Goal: Find specific page/section: Find specific page/section

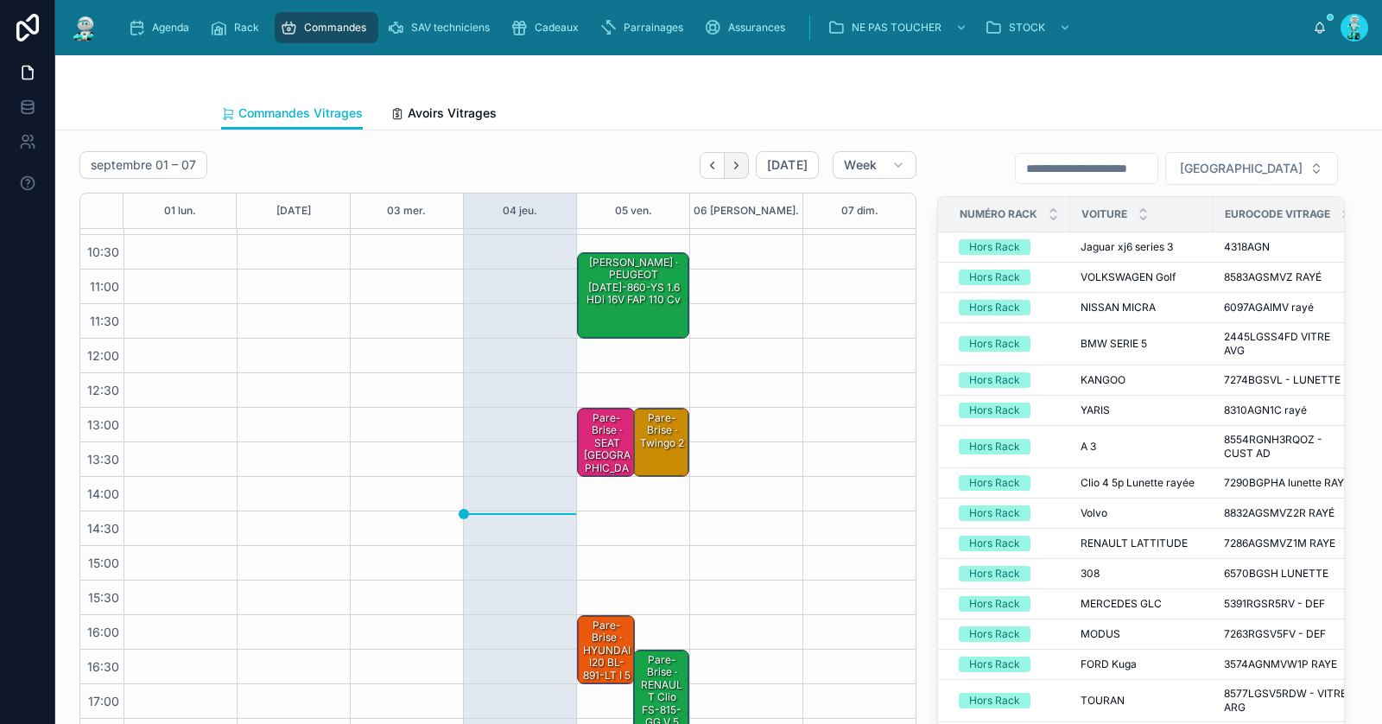
click at [741, 172] on button "Next" at bounding box center [736, 165] width 24 height 27
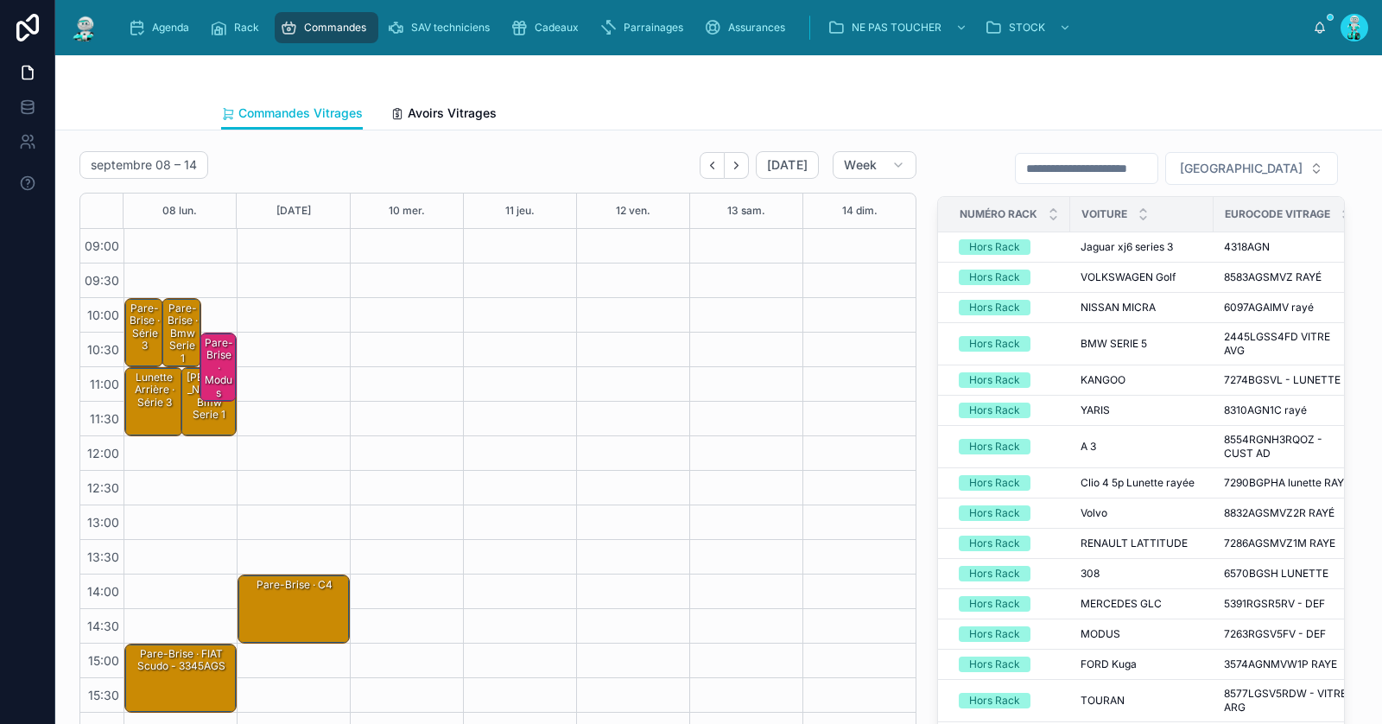
scroll to position [98, 0]
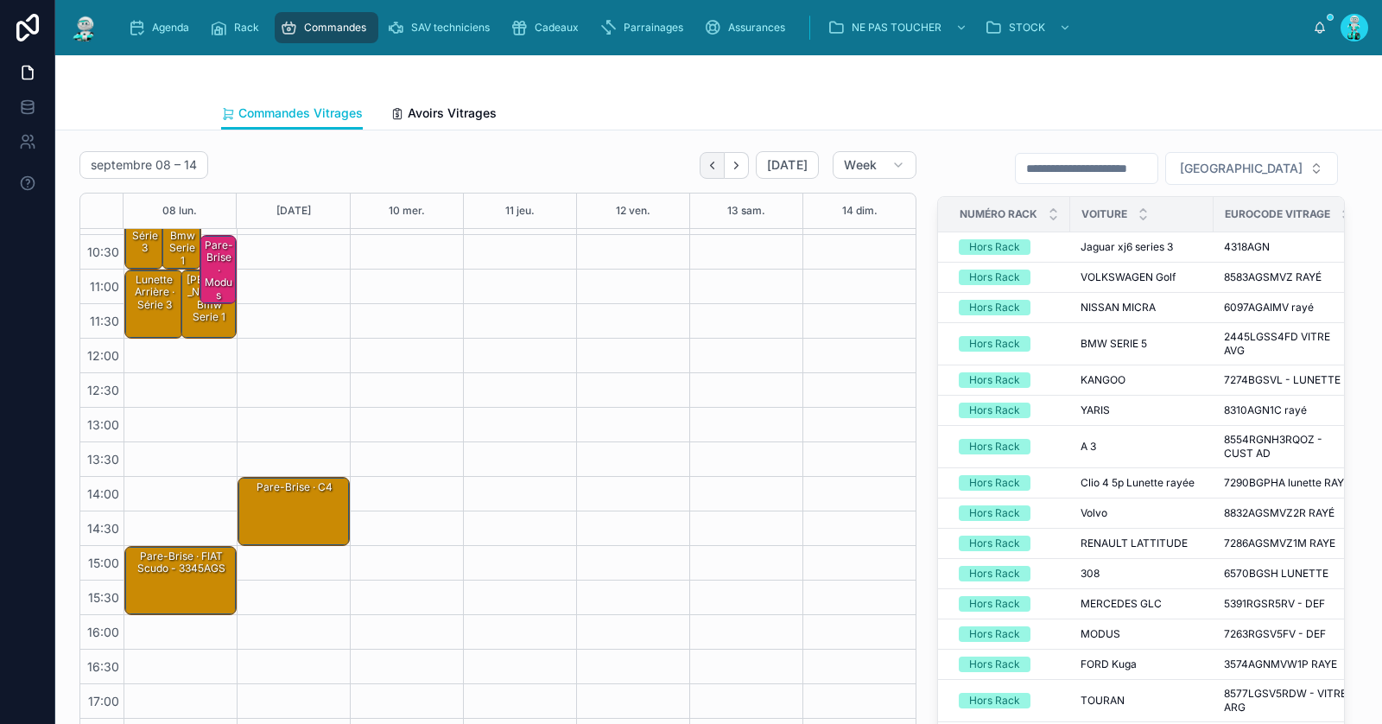
click at [718, 161] on icon "Back" at bounding box center [711, 165] width 13 height 13
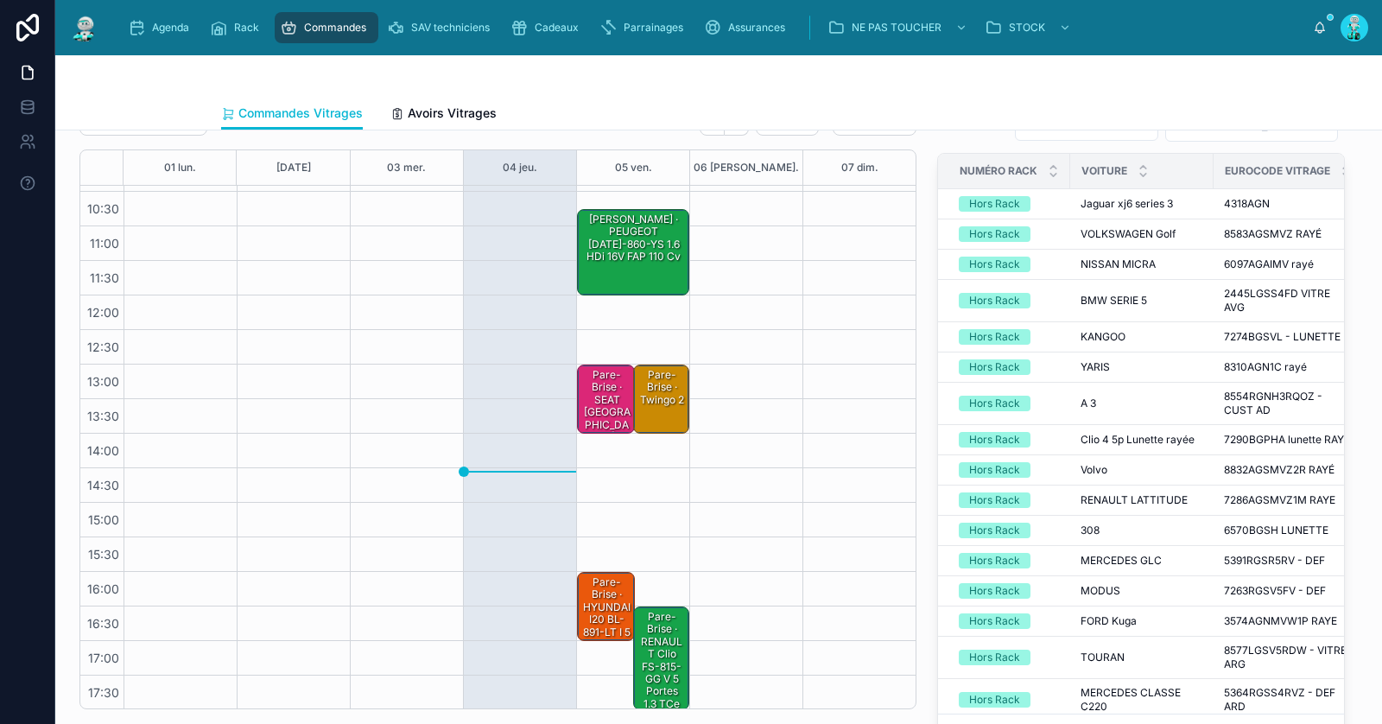
scroll to position [45, 0]
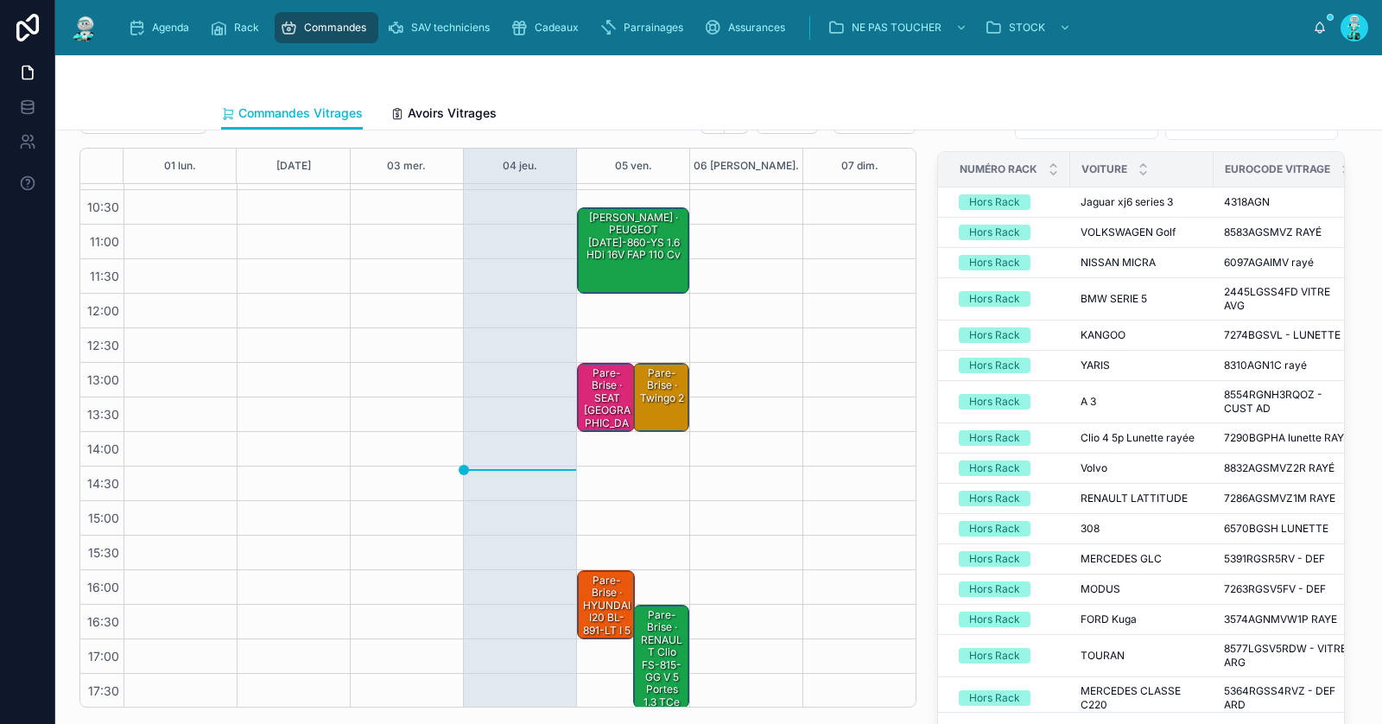
click at [615, 257] on div "[PERSON_NAME] · PEUGEOT [DATE]-860-YS 1.6 HDi 16V FAP 110 cv" at bounding box center [633, 237] width 107 height 54
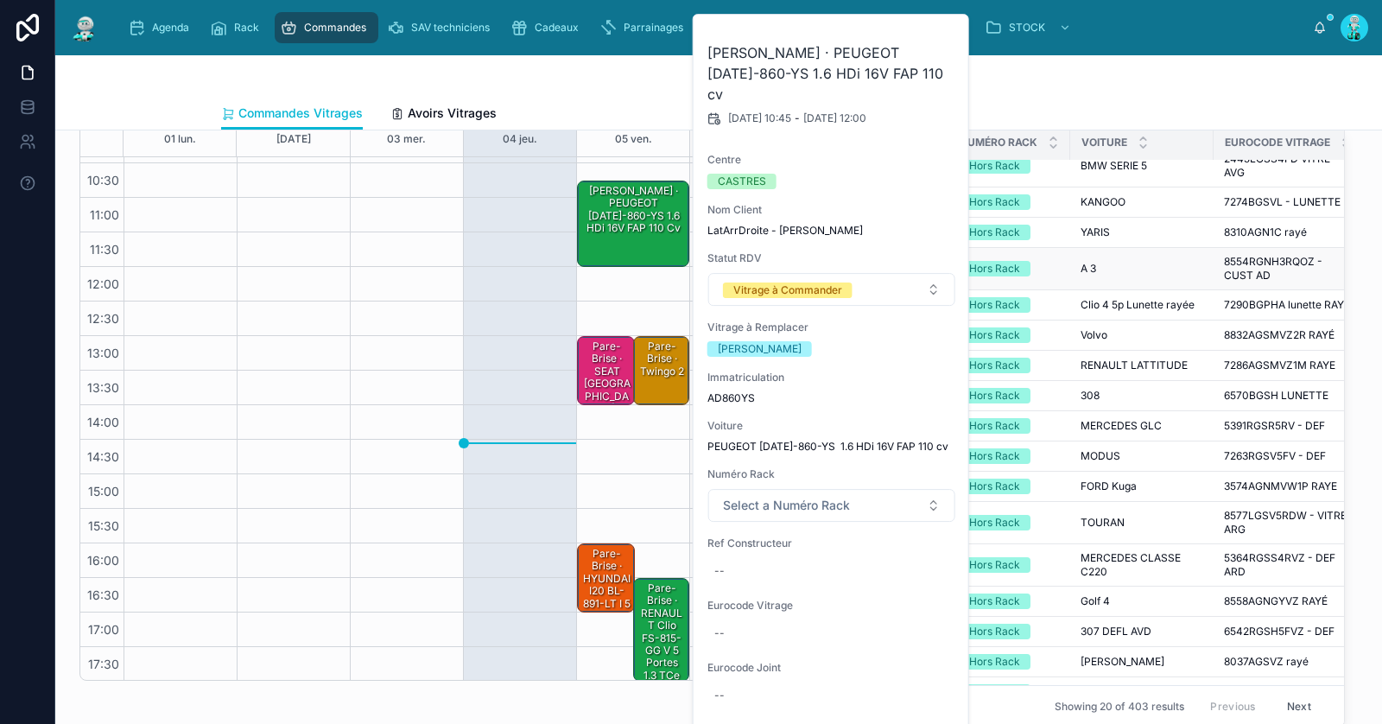
scroll to position [0, 0]
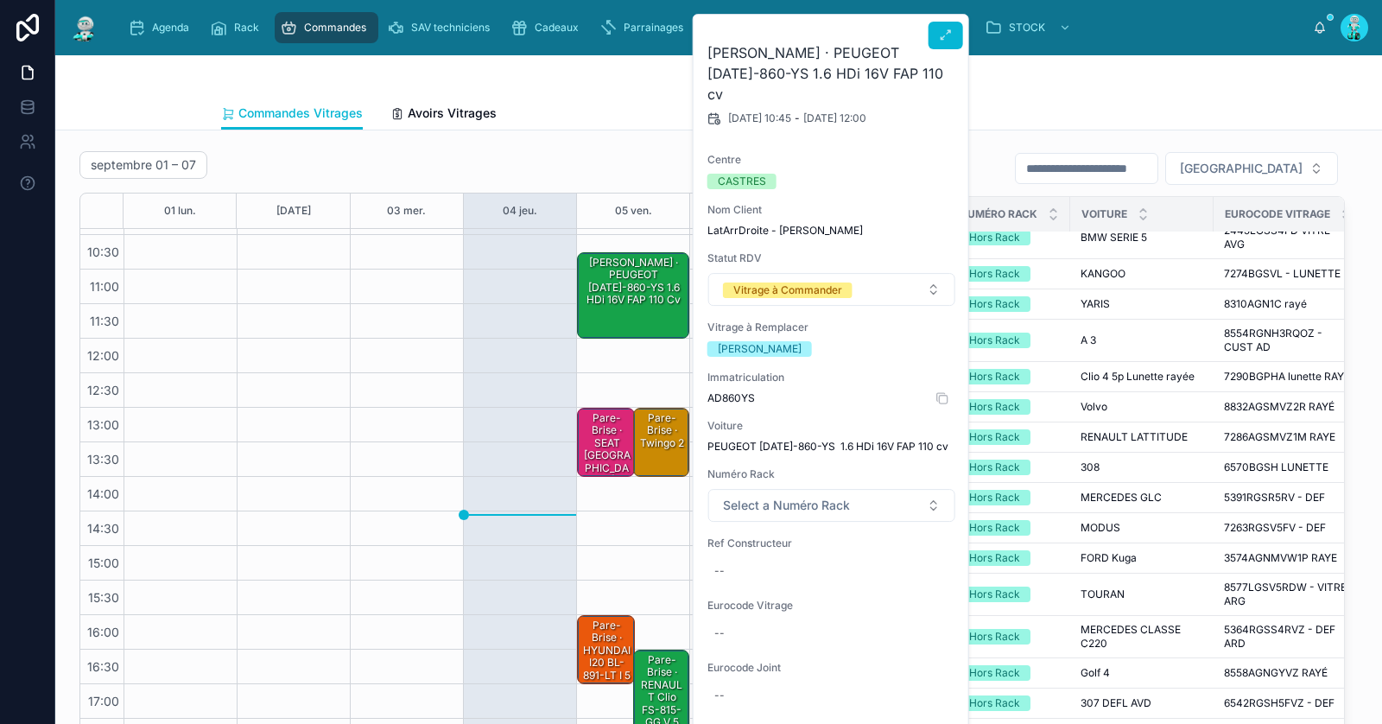
click at [723, 391] on span "AD860YS" at bounding box center [831, 398] width 249 height 14
copy span "AD860YS"
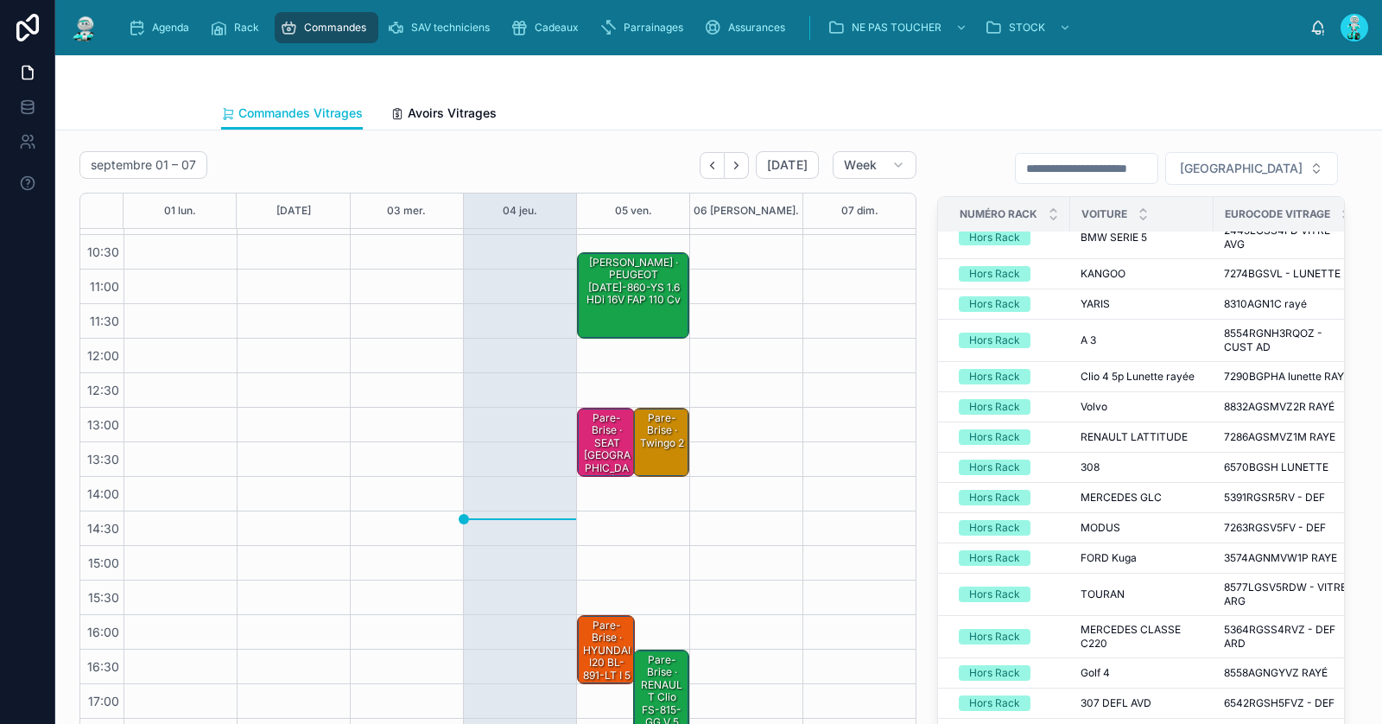
click at [653, 302] on div "[PERSON_NAME] · PEUGEOT [DATE]-860-YS 1.6 HDi 16V FAP 110 cv" at bounding box center [633, 282] width 107 height 54
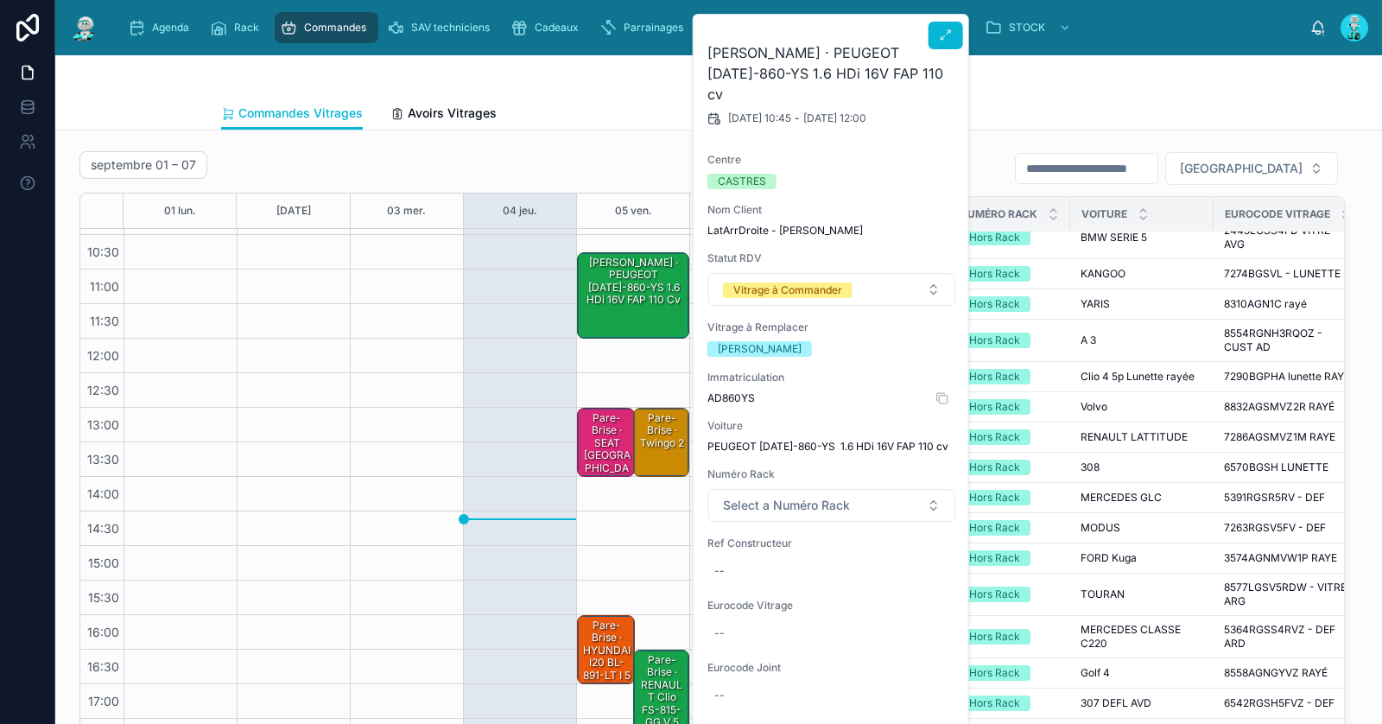
click at [725, 391] on span "AD860YS" at bounding box center [831, 398] width 249 height 14
copy span "AD860YS"
click at [729, 391] on span "AD860YS" at bounding box center [831, 398] width 249 height 14
